Goal: Information Seeking & Learning: Learn about a topic

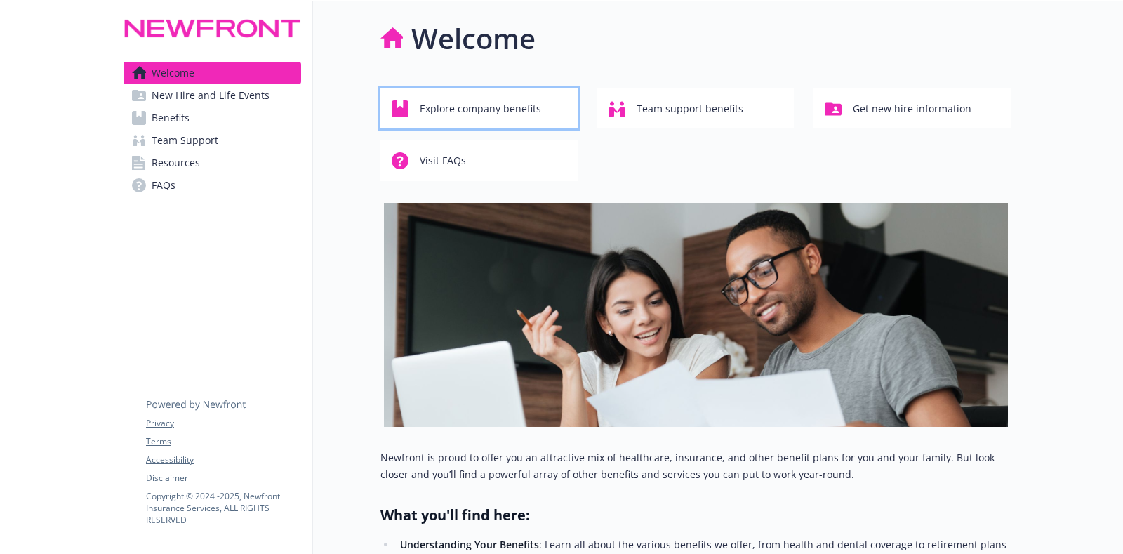
click at [461, 105] on span "Explore company benefits" at bounding box center [480, 108] width 121 height 27
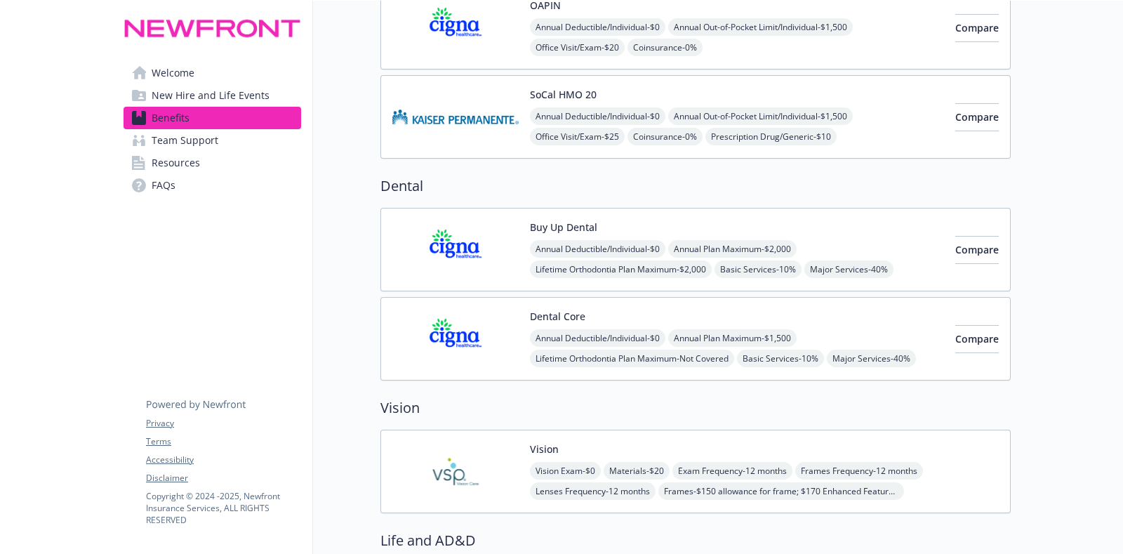
click at [211, 157] on link "Resources" at bounding box center [213, 163] width 178 height 22
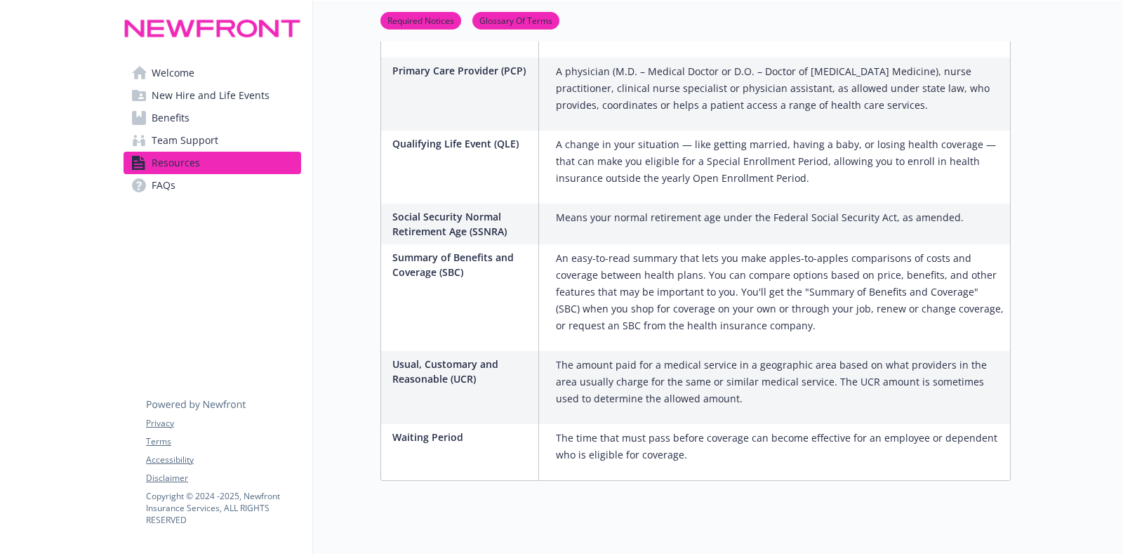
scroll to position [2425, 0]
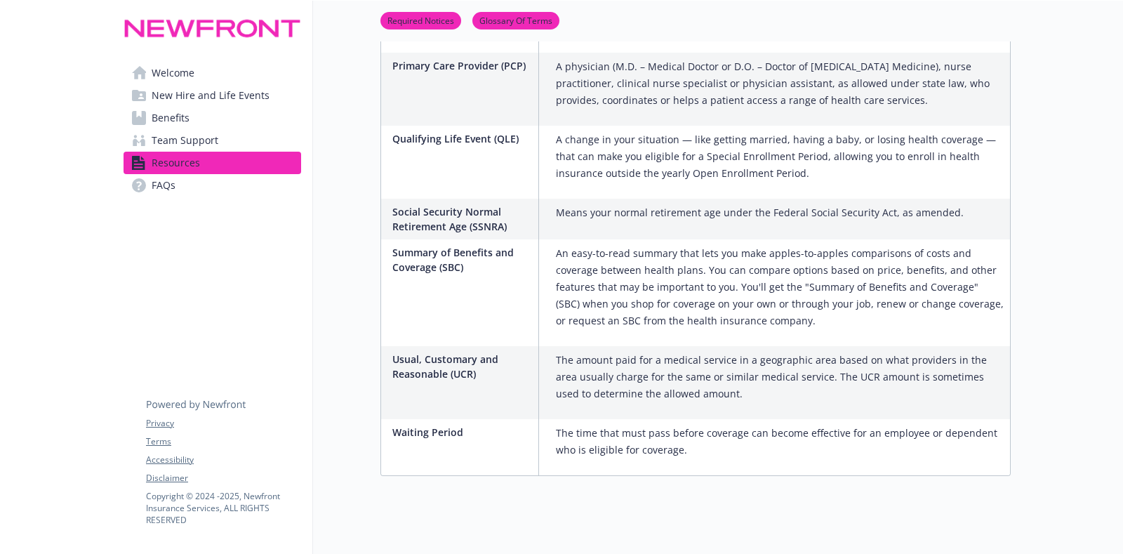
click at [186, 66] on span "Welcome" at bounding box center [173, 73] width 43 height 22
